Goal: Task Accomplishment & Management: Manage account settings

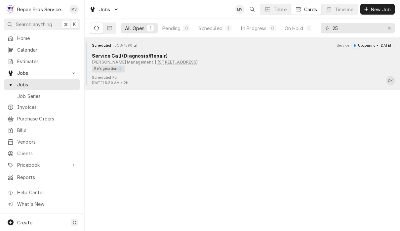
type input "25"
click at [292, 67] on div "Refrigeration ❄️" at bounding box center [241, 68] width 298 height 7
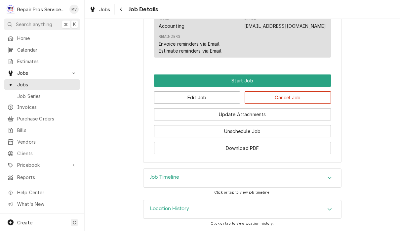
scroll to position [377, 0]
click at [211, 103] on button "Edit Job" at bounding box center [197, 97] width 86 height 12
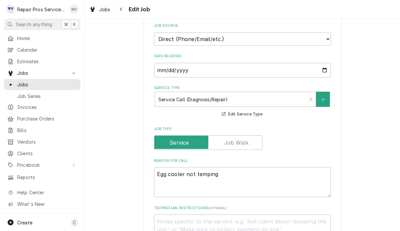
scroll to position [183, 0]
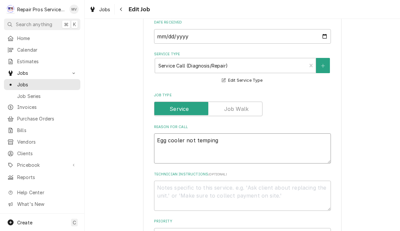
click at [260, 138] on textarea "Egg cooler not temping" at bounding box center [242, 148] width 177 height 30
type textarea "x"
type textarea "Egg cooler not temping"
type textarea "x"
type textarea "1Egg cooler not temping"
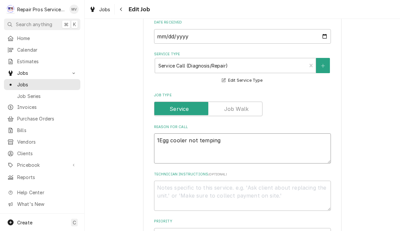
type textarea "x"
type textarea "1.Egg cooler not temping"
type textarea "x"
type textarea "1. Egg cooler not temping"
click at [242, 139] on textarea "1. Egg cooler not temping" at bounding box center [242, 148] width 177 height 30
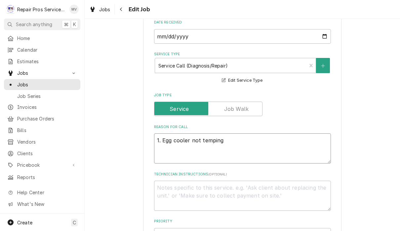
type textarea "x"
type textarea "1. Egg cooler not temping"
type textarea "x"
type textarea "1. Egg cooler not temping 2"
type textarea "x"
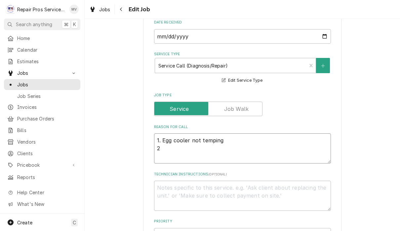
type textarea "1. Egg cooler not temping 2,"
type textarea "x"
type textarea "1. Egg cooler not temping 2"
type textarea "x"
type textarea "1. Egg cooler not temping 2."
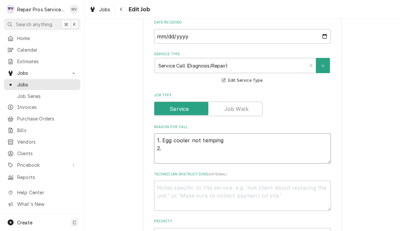
type textarea "x"
type textarea "1. Egg cooler not temping 2."
type textarea "x"
type textarea "1. Egg cooler not temping 2. M"
type textarea "x"
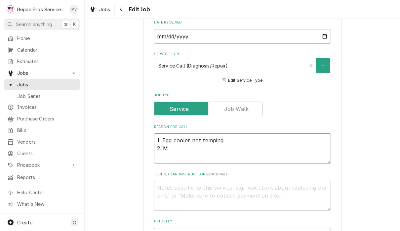
type textarea "1. Egg cooler not temping 2. Mc"
type textarea "x"
type textarea "1. Egg cooler not temping 2. Mac"
type textarea "x"
type textarea "1. Egg cooler not temping 2. Mac"
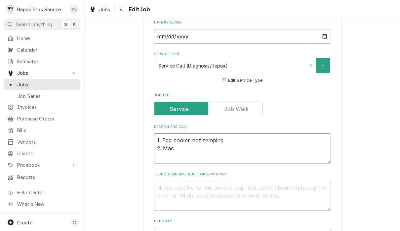
type textarea "x"
type textarea "1. Egg cooler not temping 2. Mac C"
type textarea "x"
type textarea "1. Egg cooler not temping 2. Mac Ca"
type textarea "x"
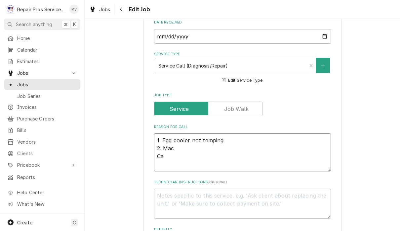
type textarea "1. Egg cooler not temping 2. Mac C"
type textarea "x"
type textarea "1. Egg cooler not temping 2. Mac"
type textarea "x"
type textarea "1. Egg cooler not temping 2. Mac"
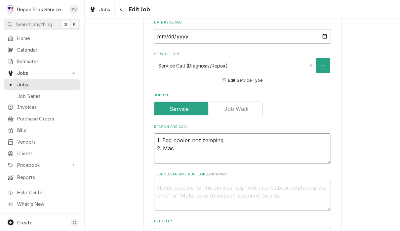
type textarea "x"
type textarea "1. Egg cooler not temping 2. Ma"
type textarea "x"
type textarea "1. Egg cooler not temping 2. M"
type textarea "x"
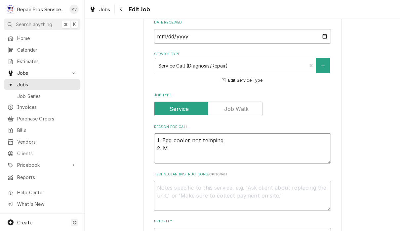
type textarea "1. Egg cooler not temping 2. Mc"
type textarea "x"
type textarea "1. Egg cooler not temping 2. McD"
type textarea "x"
type textarea "1. Egg cooler not temping 2. Mc"
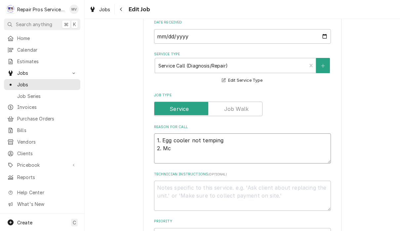
type textarea "x"
type textarea "1. Egg cooler not temping 2. McC"
type textarea "x"
type textarea "1. Egg cooler not temping 2. McCf"
type textarea "x"
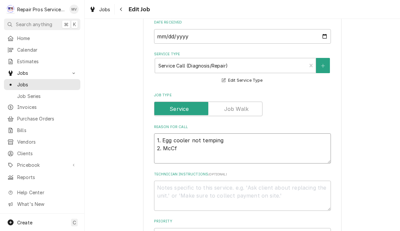
type textarea "1. Egg cooler not temping 2. McC"
type textarea "x"
type textarea "1. Egg cooler not temping 2. McCa"
type textarea "x"
type textarea "1. Egg cooler not temping 2. McCaf"
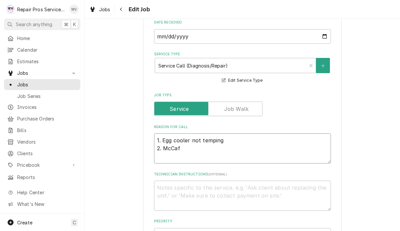
type textarea "x"
type textarea "1. Egg cooler not temping 2. McCafe"
type textarea "x"
type textarea "1. Egg cooler not temping 2. McCafé"
type textarea "x"
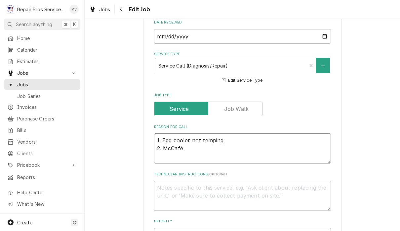
type textarea "1. Egg cooler not temping 2. McCafé"
type textarea "x"
type textarea "1. Egg cooler not temping 2. McCafé C"
type textarea "x"
type textarea "1. Egg cooler not temping 2. McCafé Co"
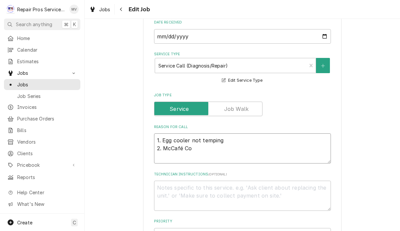
type textarea "x"
type textarea "1. Egg cooler not temping 2. McCafé Coo"
type textarea "x"
type textarea "1. Egg cooler not temping 2. McCafé Cool"
type textarea "x"
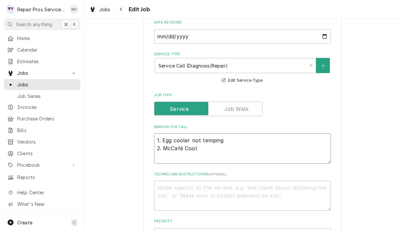
type textarea "1. Egg cooler not temping 2. McCafé Coole"
type textarea "x"
type textarea "1. Egg cooler not temping 2. McCafé Cooler"
type textarea "x"
type textarea "1. Egg cooler not temping 2. McCafé Cooler"
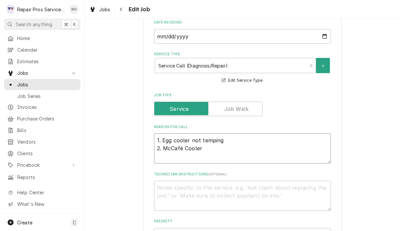
type textarea "x"
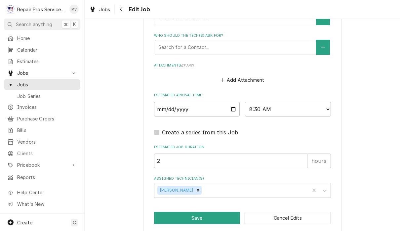
scroll to position [483, 0]
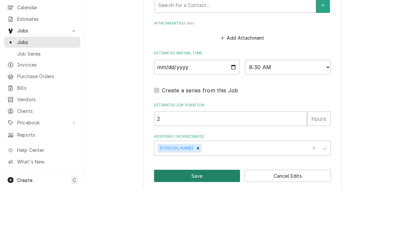
type textarea "1. Egg cooler not temping 2. McCafé Cooler"
click at [211, 212] on button "Save" at bounding box center [197, 218] width 86 height 12
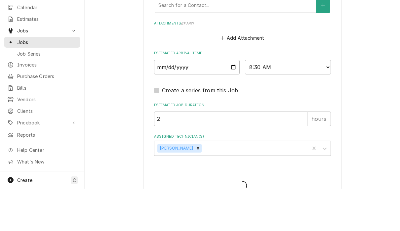
type textarea "x"
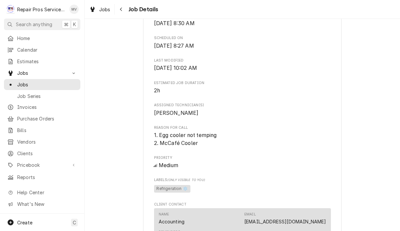
scroll to position [189, 0]
